Goal: Task Accomplishment & Management: Manage account settings

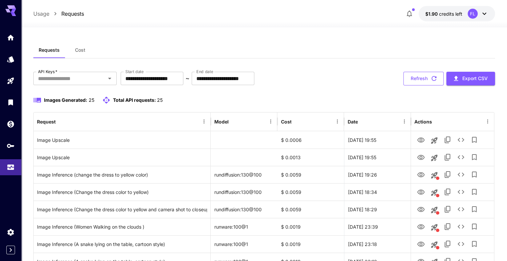
click at [419, 82] on button "Refresh" at bounding box center [423, 79] width 40 height 14
click at [76, 52] on span "Cost" at bounding box center [80, 50] width 10 height 6
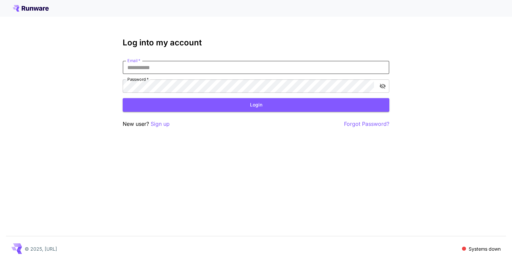
click at [196, 69] on input "Email   *" at bounding box center [256, 67] width 267 height 13
type input "**********"
click at [163, 110] on button "Login" at bounding box center [256, 105] width 267 height 14
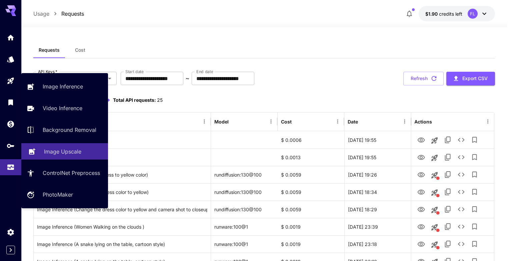
click at [39, 147] on link "Image Upscale" at bounding box center [64, 151] width 87 height 16
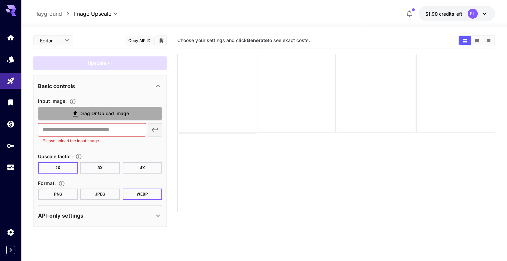
click at [73, 116] on icon at bounding box center [75, 114] width 8 height 8
click at [0, 0] on input "Drag or upload image" at bounding box center [0, 0] width 0 height 0
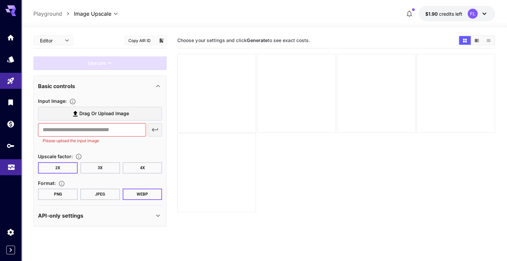
click at [7, 169] on icon "Usage" at bounding box center [11, 165] width 8 height 8
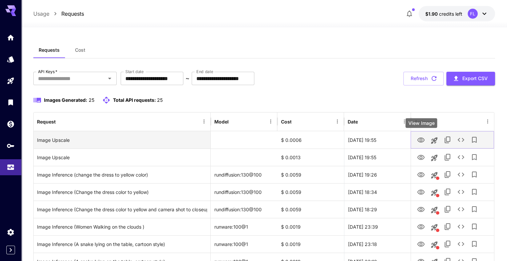
click at [420, 139] on icon "View Image" at bounding box center [420, 139] width 7 height 5
click at [460, 141] on icon "See details" at bounding box center [461, 140] width 7 height 4
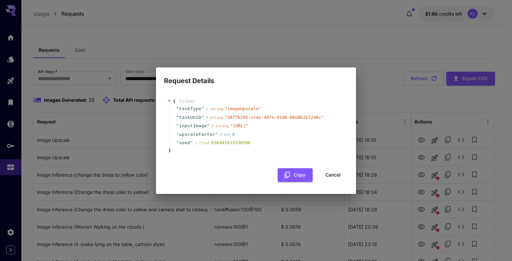
click at [328, 180] on button "Cancel" at bounding box center [333, 175] width 30 height 14
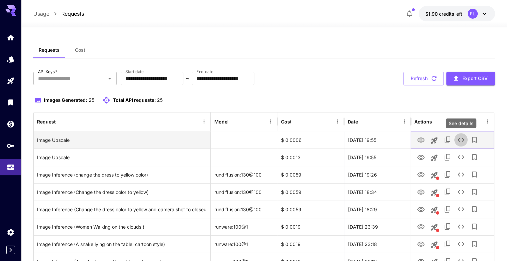
click at [459, 139] on icon "See details" at bounding box center [461, 140] width 8 height 8
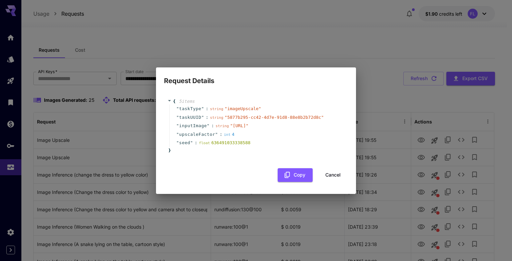
drag, startPoint x: 328, startPoint y: 178, endPoint x: 488, endPoint y: 162, distance: 160.9
click at [328, 178] on button "Cancel" at bounding box center [333, 175] width 30 height 14
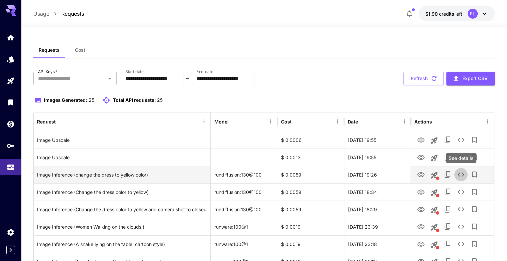
click at [458, 176] on icon "See details" at bounding box center [461, 174] width 8 height 8
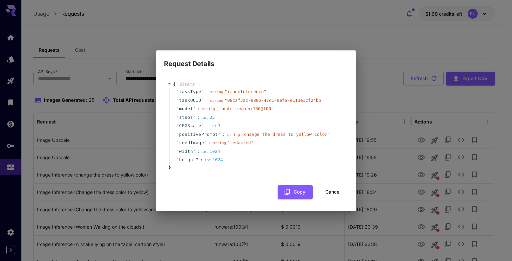
click at [334, 189] on button "Cancel" at bounding box center [333, 192] width 30 height 14
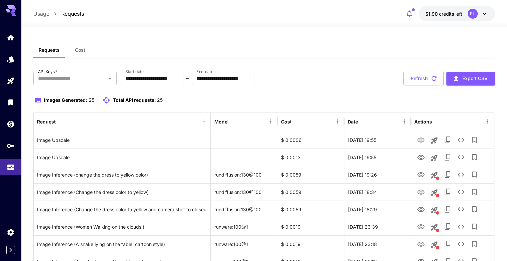
drag, startPoint x: 427, startPoint y: 82, endPoint x: 312, endPoint y: 120, distance: 120.8
click at [427, 82] on button "Refresh" at bounding box center [423, 79] width 40 height 14
click at [424, 78] on button "Refresh" at bounding box center [423, 79] width 40 height 14
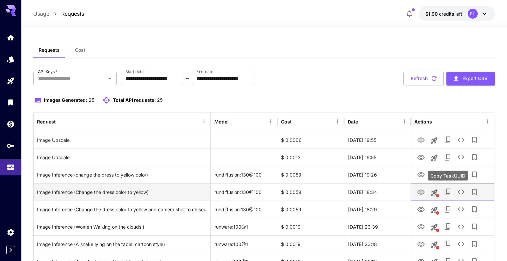
click at [448, 190] on icon "Copy TaskUUID" at bounding box center [448, 192] width 8 height 8
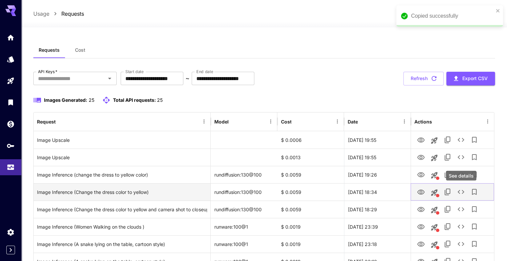
click at [460, 188] on icon "See details" at bounding box center [461, 192] width 8 height 8
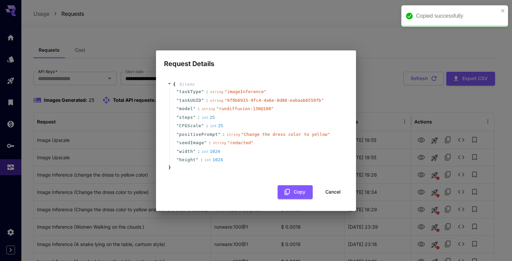
click at [336, 194] on button "Cancel" at bounding box center [333, 192] width 30 height 14
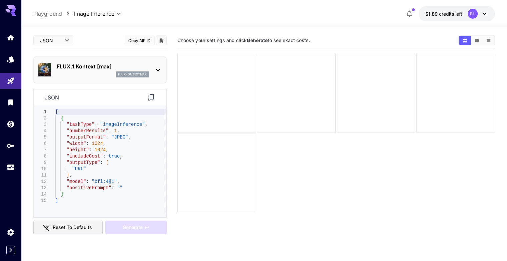
click at [15, 177] on div at bounding box center [10, 97] width 21 height 162
click at [10, 168] on icon "Usage" at bounding box center [11, 165] width 7 height 3
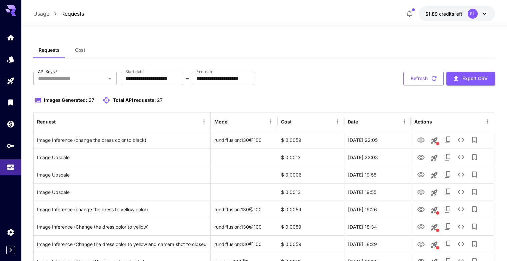
click at [431, 80] on icon "button" at bounding box center [433, 78] width 7 height 7
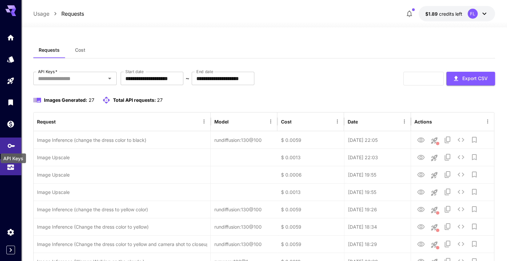
click at [11, 145] on icon "API Keys" at bounding box center [11, 144] width 7 height 4
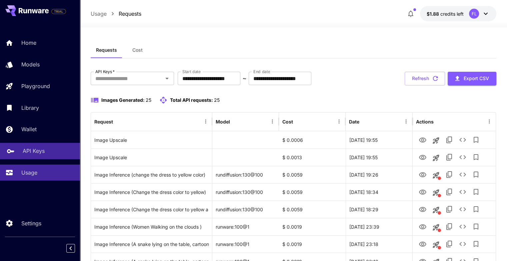
click at [41, 148] on p "API Keys" at bounding box center [34, 151] width 22 height 8
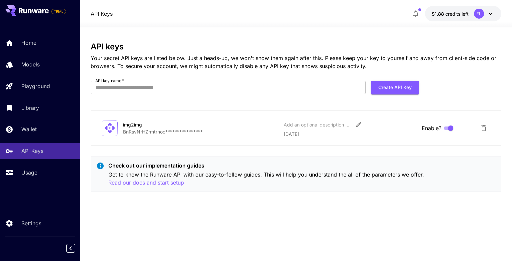
click at [131, 133] on p "**********" at bounding box center [200, 131] width 155 height 7
drag, startPoint x: 123, startPoint y: 131, endPoint x: 210, endPoint y: 134, distance: 87.4
click at [210, 134] on div "**********" at bounding box center [296, 127] width 388 height 19
click at [157, 228] on div "**********" at bounding box center [296, 144] width 410 height 204
click at [27, 226] on p "Settings" at bounding box center [33, 223] width 20 height 8
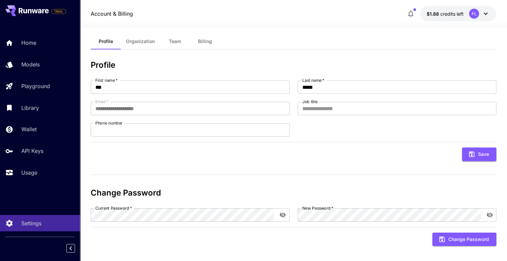
scroll to position [13, 0]
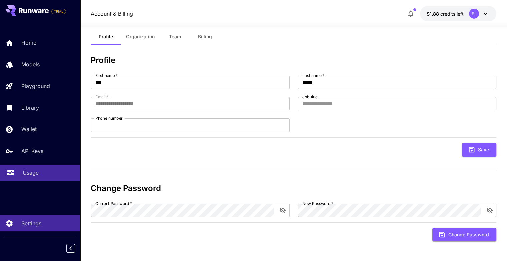
click at [16, 172] on link "Usage" at bounding box center [40, 172] width 80 height 16
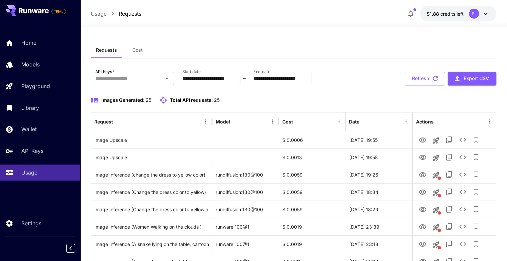
click at [417, 82] on button "Refresh" at bounding box center [425, 79] width 40 height 14
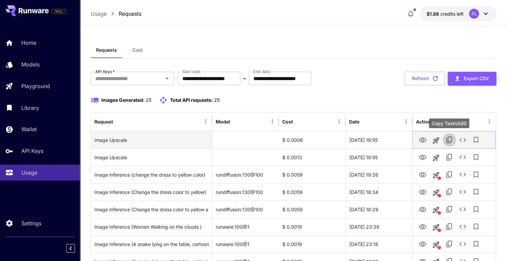
click at [451, 137] on icon "Copy TaskUUID" at bounding box center [449, 139] width 6 height 7
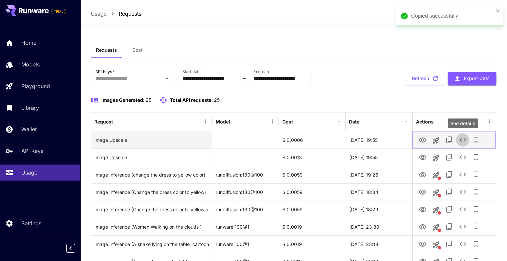
click at [463, 138] on icon "See details" at bounding box center [463, 140] width 8 height 8
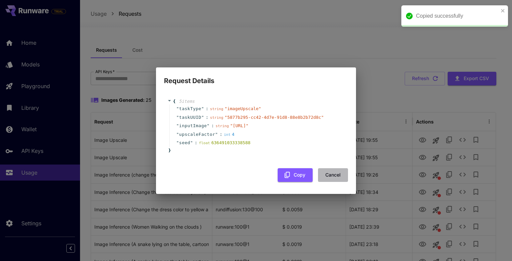
click at [329, 182] on button "Cancel" at bounding box center [333, 175] width 30 height 14
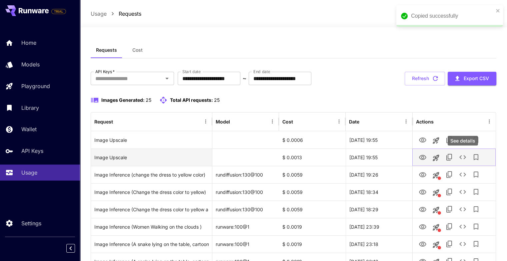
click at [461, 157] on icon "See details" at bounding box center [463, 157] width 8 height 8
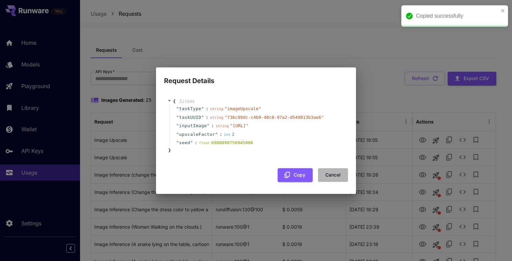
click at [332, 179] on button "Cancel" at bounding box center [333, 175] width 30 height 14
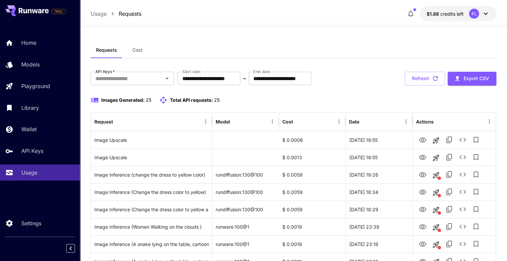
click at [136, 48] on span "Cost" at bounding box center [137, 50] width 10 height 6
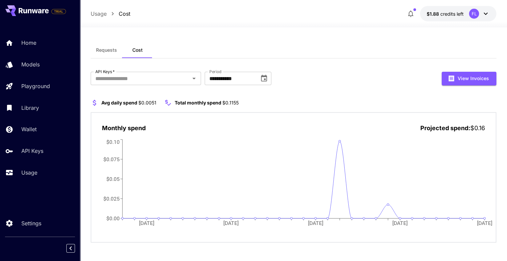
click at [113, 46] on button "Requests" at bounding box center [107, 50] width 32 height 16
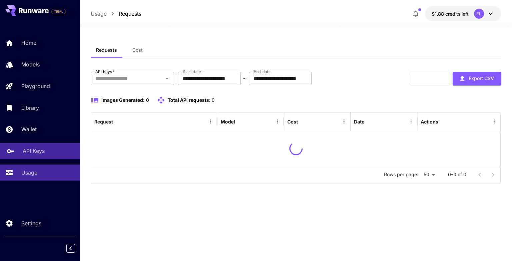
click at [46, 148] on div "API Keys" at bounding box center [49, 151] width 52 height 8
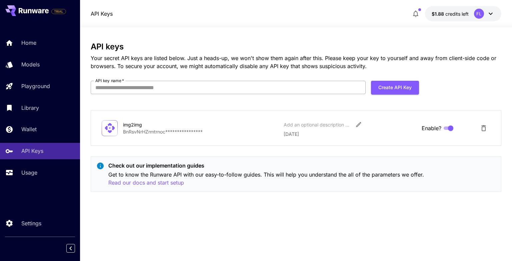
click at [201, 89] on input "API key name   *" at bounding box center [228, 87] width 275 height 13
type input "*******"
click at [386, 90] on button "Create API Key" at bounding box center [395, 88] width 48 height 14
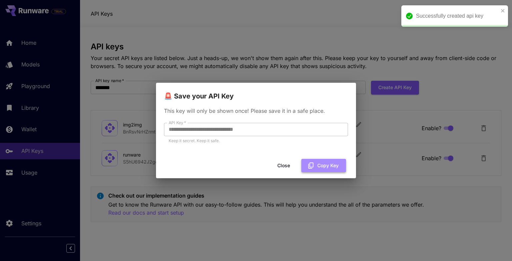
click at [315, 165] on button "Copy Key" at bounding box center [323, 166] width 45 height 14
click at [316, 164] on button "Copy Key" at bounding box center [323, 166] width 45 height 14
click at [283, 165] on button "Close" at bounding box center [284, 166] width 30 height 14
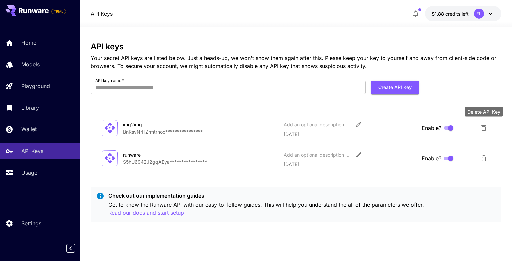
click at [481, 127] on icon "Delete API Key" at bounding box center [484, 128] width 8 height 8
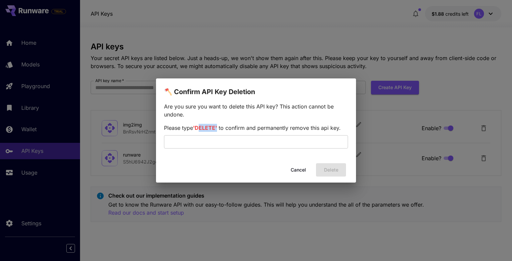
drag, startPoint x: 197, startPoint y: 129, endPoint x: 216, endPoint y: 127, distance: 18.7
click at [216, 127] on span "'DELETE'" at bounding box center [205, 127] width 24 height 7
copy span "DELETE"
click at [190, 143] on input "text" at bounding box center [256, 141] width 184 height 13
paste input "******"
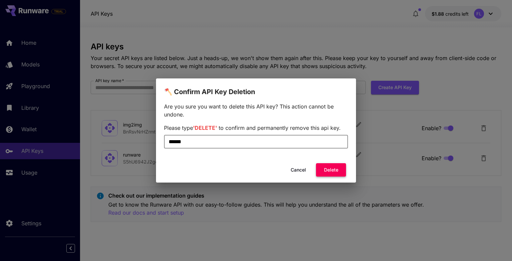
type input "******"
click at [323, 174] on button "Delete" at bounding box center [331, 170] width 30 height 14
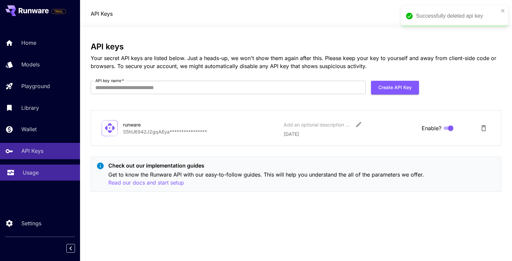
click at [19, 171] on link "Usage" at bounding box center [40, 172] width 80 height 16
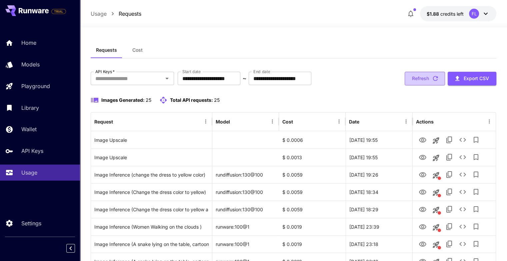
click at [420, 78] on button "Refresh" at bounding box center [425, 79] width 40 height 14
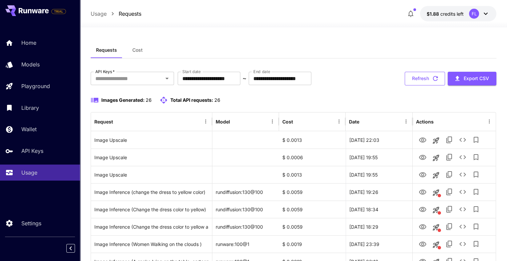
click at [424, 78] on button "Refresh" at bounding box center [425, 79] width 40 height 14
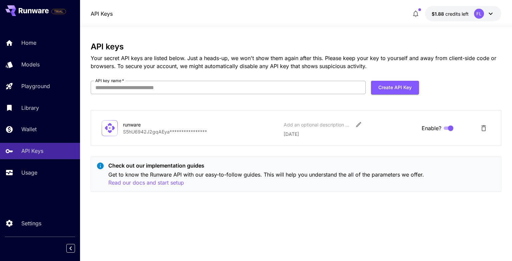
click at [313, 87] on input "API key name   *" at bounding box center [228, 87] width 275 height 13
type input "********"
click at [400, 86] on button "Create API Key" at bounding box center [395, 88] width 48 height 14
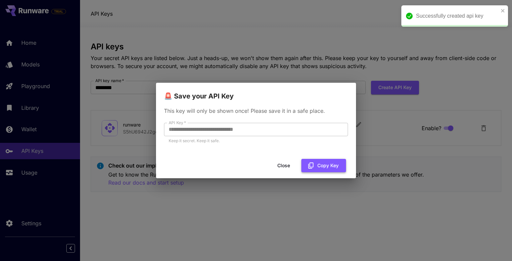
click at [318, 167] on button "Copy Key" at bounding box center [323, 166] width 45 height 14
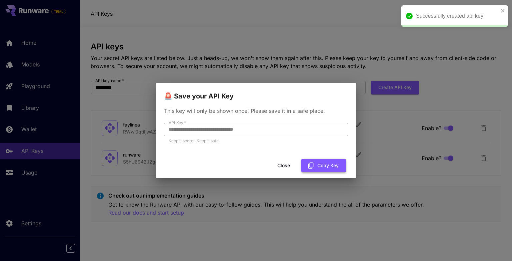
click at [312, 161] on button "Copy Key" at bounding box center [323, 166] width 45 height 14
click at [290, 166] on button "Close" at bounding box center [284, 166] width 30 height 14
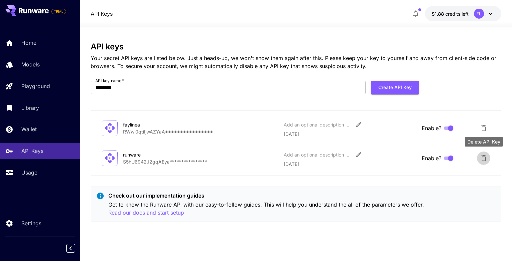
click at [484, 156] on icon "Delete API Key" at bounding box center [483, 158] width 5 height 6
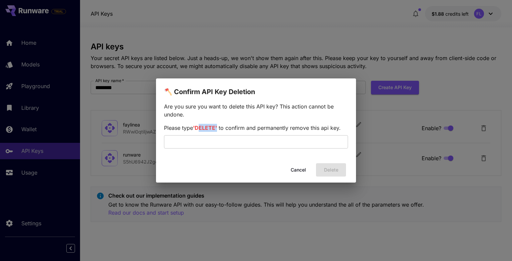
drag, startPoint x: 196, startPoint y: 128, endPoint x: 216, endPoint y: 128, distance: 20.3
click at [216, 128] on span "'DELETE'" at bounding box center [205, 127] width 24 height 7
copy span "DELETE"
click at [193, 145] on input "text" at bounding box center [256, 141] width 184 height 13
paste input "******"
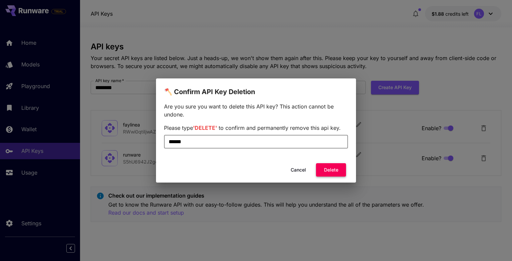
type input "******"
drag, startPoint x: 321, startPoint y: 168, endPoint x: 309, endPoint y: 174, distance: 13.6
click at [321, 168] on button "Delete" at bounding box center [331, 170] width 30 height 14
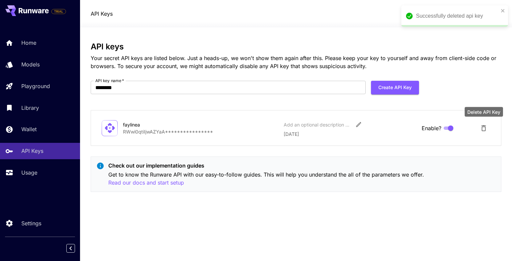
click at [485, 127] on icon "Delete API Key" at bounding box center [483, 128] width 5 height 6
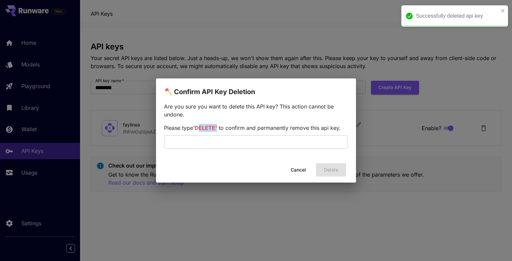
drag, startPoint x: 197, startPoint y: 127, endPoint x: 217, endPoint y: 128, distance: 19.7
click at [217, 128] on span "'DELETE'" at bounding box center [205, 127] width 24 height 7
copy span "DELETE"
click at [200, 141] on input "text" at bounding box center [256, 141] width 184 height 13
paste input "******"
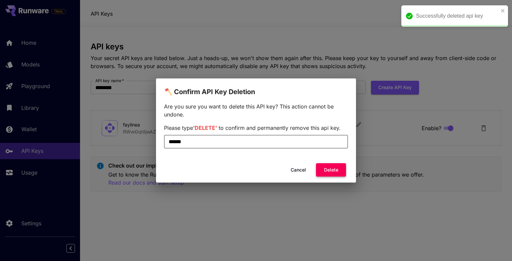
type input "******"
click at [321, 165] on button "Delete" at bounding box center [331, 170] width 30 height 14
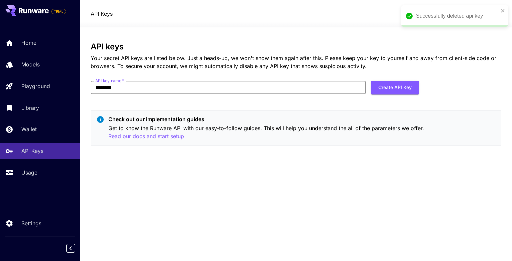
click at [143, 91] on input "********" at bounding box center [228, 87] width 275 height 13
type input "*******"
click at [377, 90] on button "Create API Key" at bounding box center [395, 88] width 48 height 14
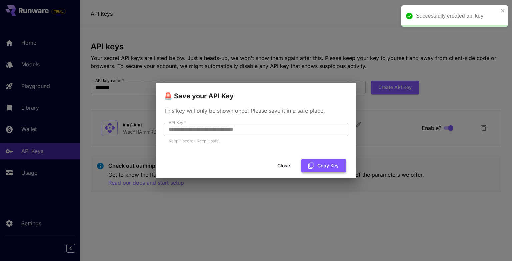
click at [326, 165] on button "Copy Key" at bounding box center [323, 166] width 45 height 14
click at [284, 165] on button "Close" at bounding box center [284, 166] width 30 height 14
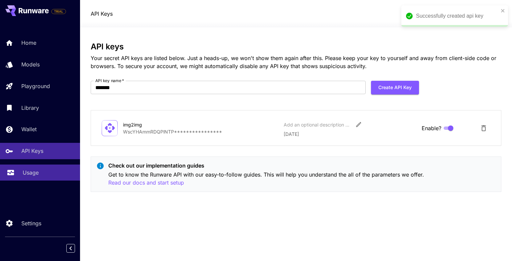
click at [16, 173] on link "Usage" at bounding box center [40, 172] width 80 height 16
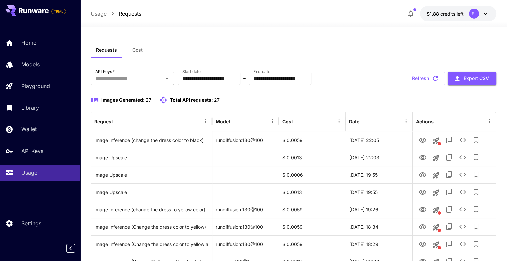
click at [420, 81] on button "Refresh" at bounding box center [425, 79] width 40 height 14
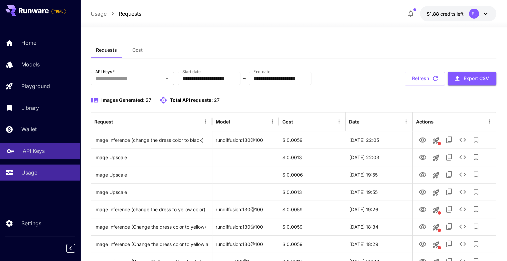
click at [47, 155] on div "API Keys" at bounding box center [49, 151] width 52 height 8
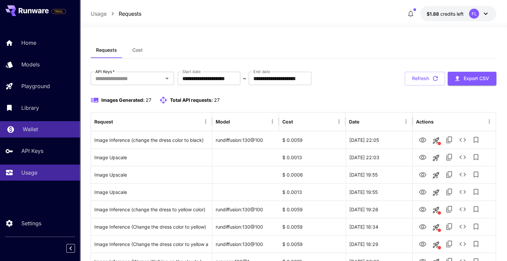
click at [22, 135] on link "Wallet" at bounding box center [40, 129] width 80 height 16
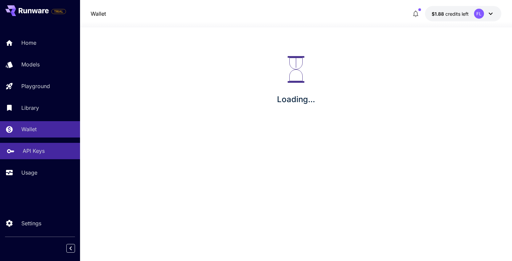
click at [22, 148] on link "API Keys" at bounding box center [40, 151] width 80 height 16
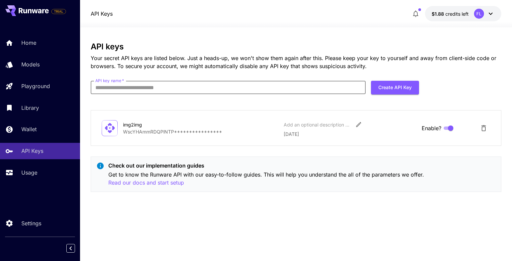
click at [113, 90] on input "API key name   *" at bounding box center [228, 87] width 275 height 13
type input "****"
click at [402, 81] on button "Create API Key" at bounding box center [395, 88] width 48 height 14
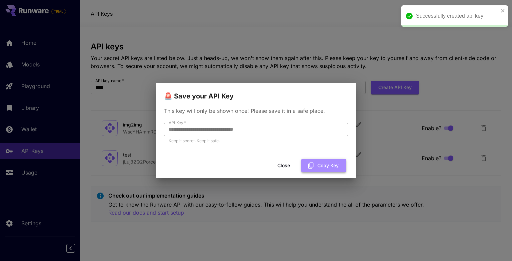
drag, startPoint x: 320, startPoint y: 166, endPoint x: 317, endPoint y: 162, distance: 4.7
click at [320, 165] on button "Copy Key" at bounding box center [323, 166] width 45 height 14
drag, startPoint x: 315, startPoint y: 167, endPoint x: 313, endPoint y: 164, distance: 3.6
click at [315, 167] on button "Copy Key" at bounding box center [323, 166] width 45 height 14
click at [284, 161] on button "Close" at bounding box center [284, 166] width 30 height 14
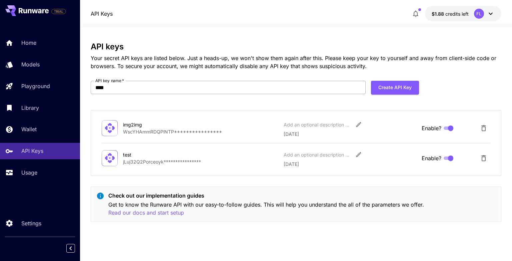
click at [236, 85] on input "****" at bounding box center [228, 87] width 275 height 13
type input "******"
click at [378, 90] on button "Create API Key" at bounding box center [395, 88] width 48 height 14
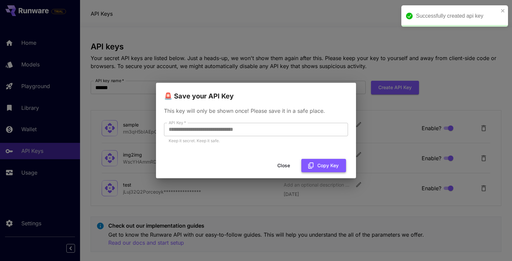
click at [313, 167] on icon "button" at bounding box center [310, 165] width 5 height 6
click at [286, 169] on button "Close" at bounding box center [284, 166] width 30 height 14
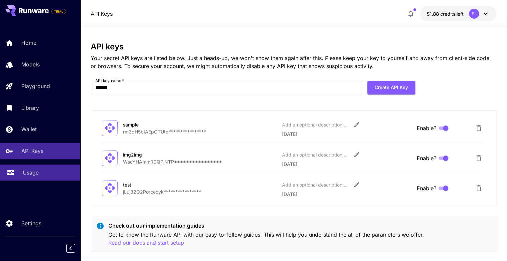
click at [46, 170] on div "Usage" at bounding box center [49, 172] width 52 height 8
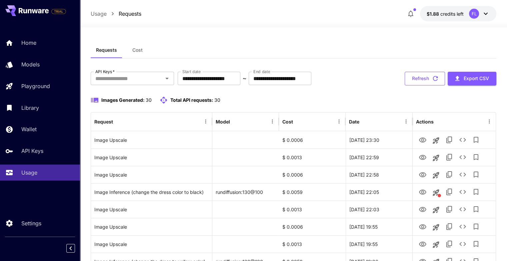
click at [432, 77] on icon "button" at bounding box center [435, 78] width 7 height 7
click at [411, 81] on button "Refresh" at bounding box center [425, 79] width 40 height 14
click at [417, 76] on button "Refresh" at bounding box center [425, 79] width 40 height 14
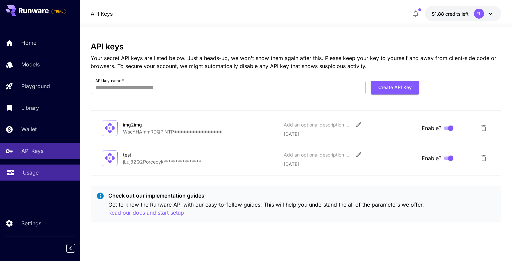
click at [47, 166] on link "Usage" at bounding box center [40, 172] width 80 height 16
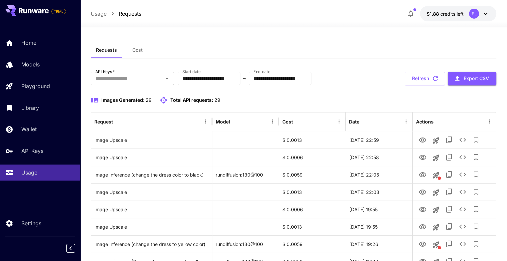
click at [418, 79] on button "Refresh" at bounding box center [425, 79] width 40 height 14
